Goal: Task Accomplishment & Management: Use online tool/utility

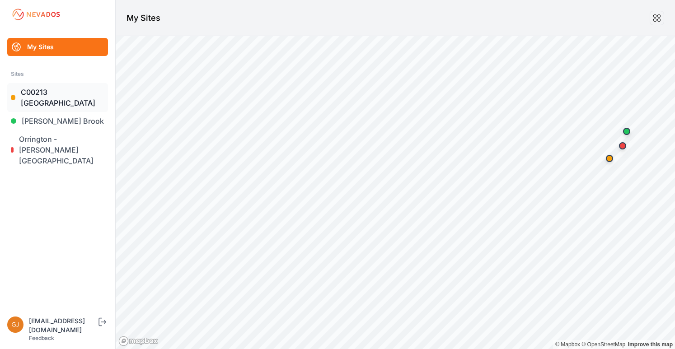
click at [45, 96] on link "C00213 [GEOGRAPHIC_DATA]" at bounding box center [57, 97] width 101 height 29
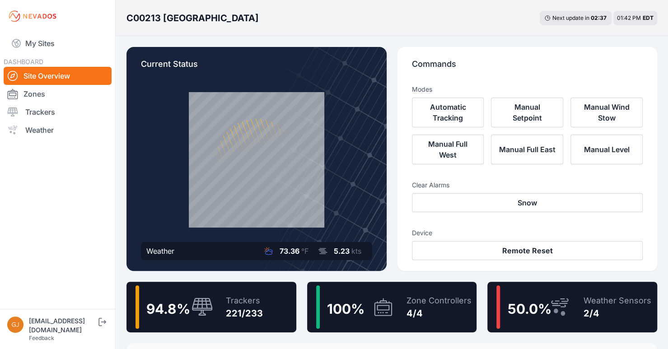
click at [251, 302] on div "Trackers" at bounding box center [244, 300] width 37 height 13
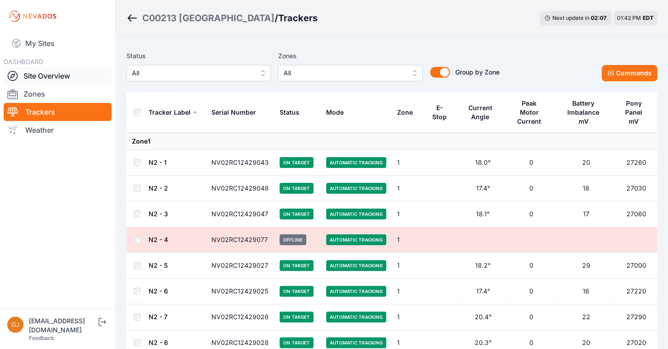
click at [45, 75] on link "Site Overview" at bounding box center [58, 76] width 108 height 18
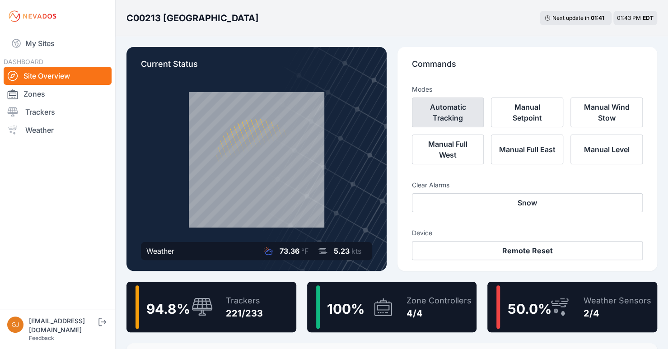
click at [448, 113] on button "Automatic Tracking" at bounding box center [448, 113] width 72 height 30
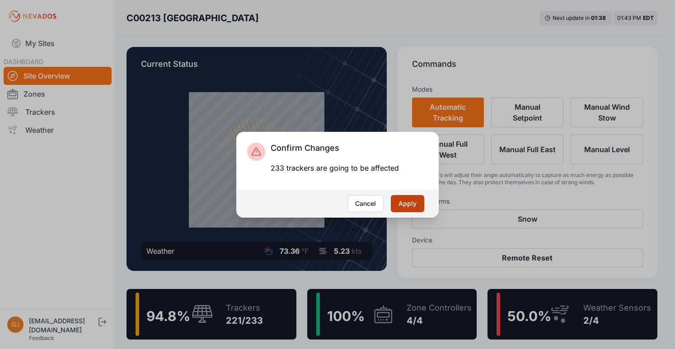
click at [404, 206] on button "Apply" at bounding box center [407, 203] width 33 height 17
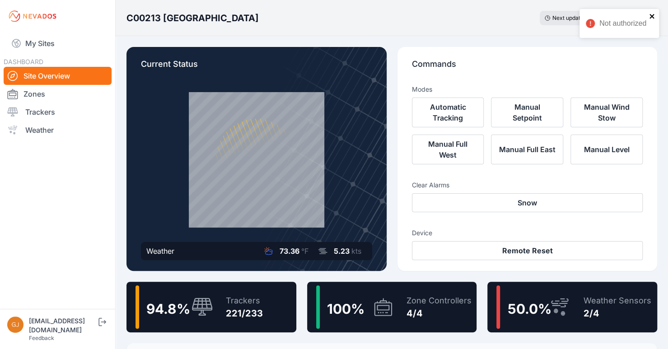
click at [653, 17] on icon "close" at bounding box center [652, 16] width 6 height 7
click at [39, 99] on link "Zones" at bounding box center [58, 94] width 108 height 18
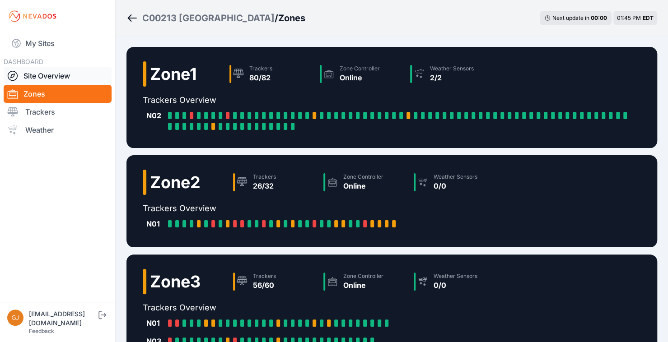
click at [52, 74] on link "Site Overview" at bounding box center [58, 76] width 108 height 18
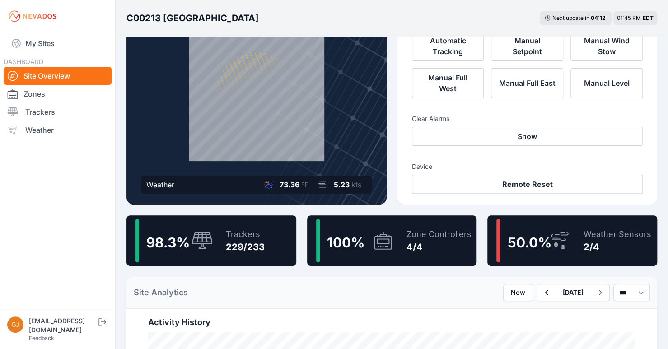
scroll to position [90, 0]
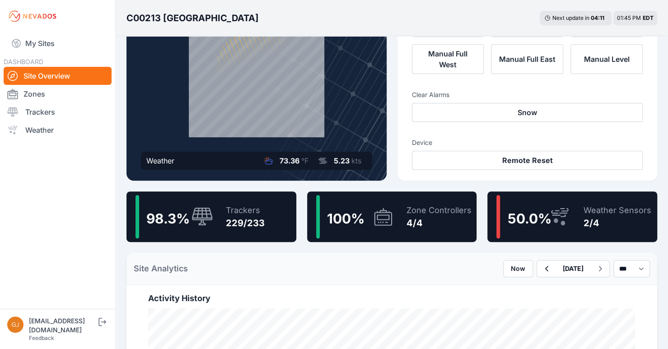
click at [411, 215] on div "Zone Controllers" at bounding box center [439, 210] width 65 height 13
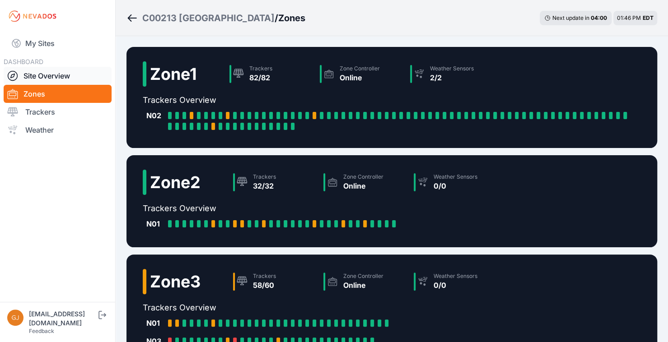
click at [62, 75] on link "Site Overview" at bounding box center [58, 76] width 108 height 18
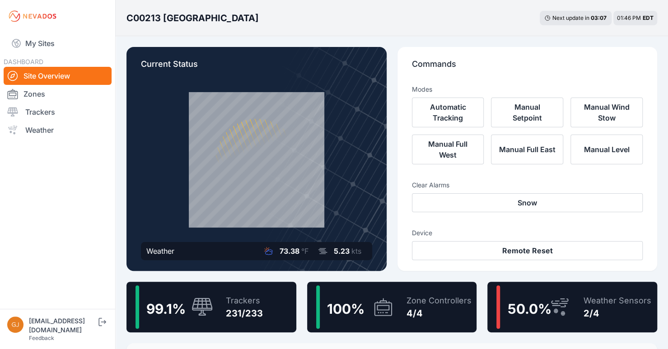
click at [402, 306] on div "Zone Controllers 4/4" at bounding box center [434, 306] width 74 height 43
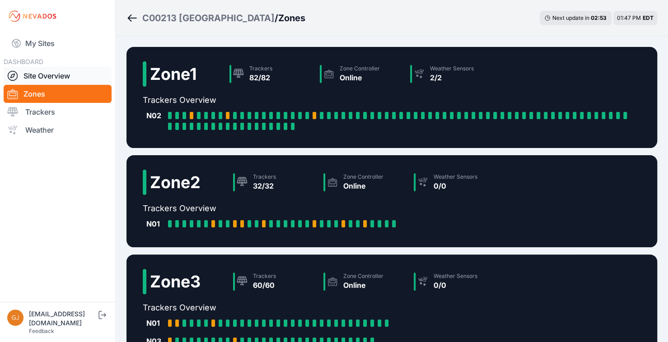
click at [51, 77] on link "Site Overview" at bounding box center [58, 76] width 108 height 18
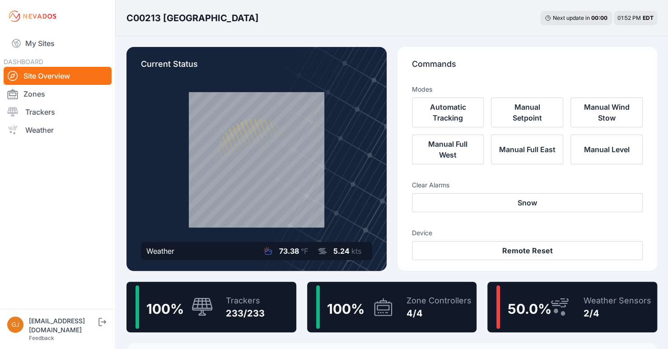
click at [379, 302] on icon at bounding box center [383, 307] width 22 height 21
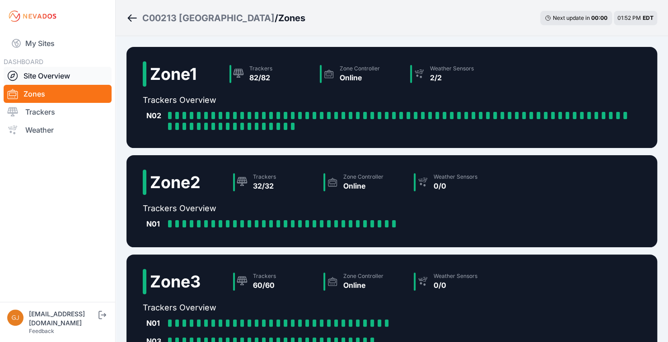
click at [49, 75] on link "Site Overview" at bounding box center [58, 76] width 108 height 18
